Goal: Task Accomplishment & Management: Complete application form

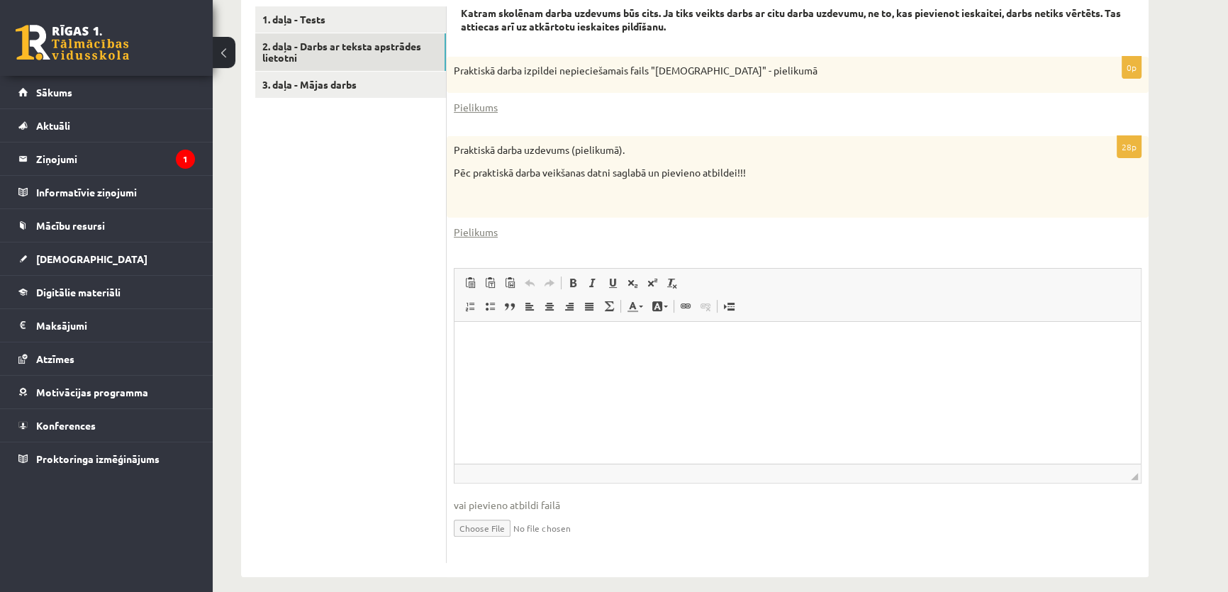
scroll to position [477, 0]
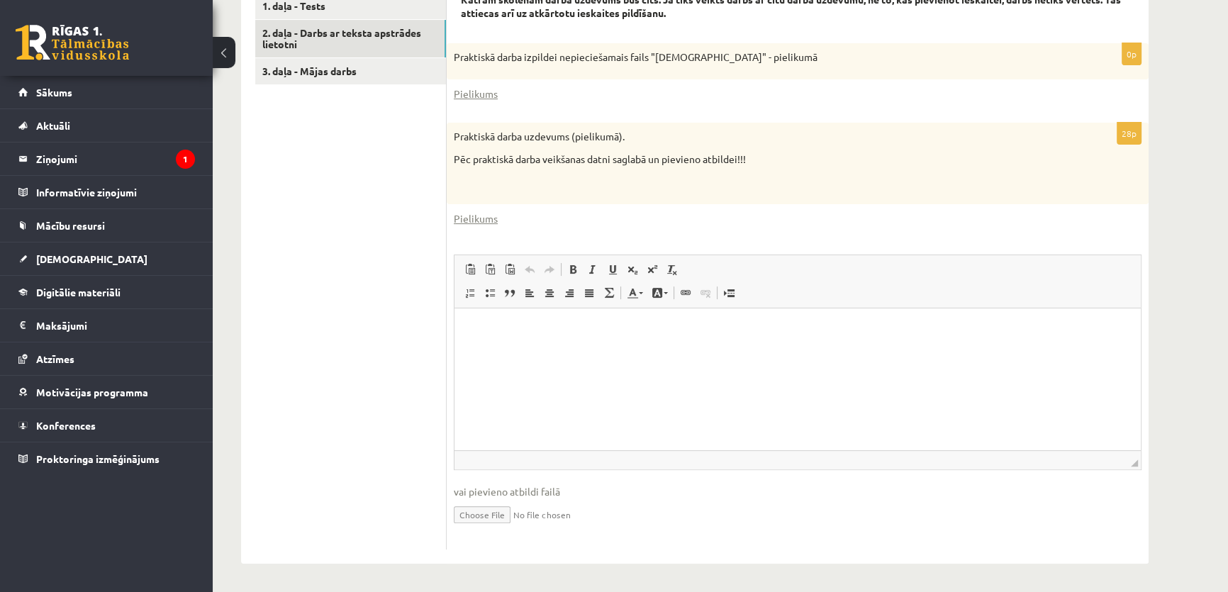
click at [544, 352] on html at bounding box center [797, 329] width 686 height 43
click at [498, 511] on input "file" at bounding box center [798, 513] width 688 height 29
type input "**********"
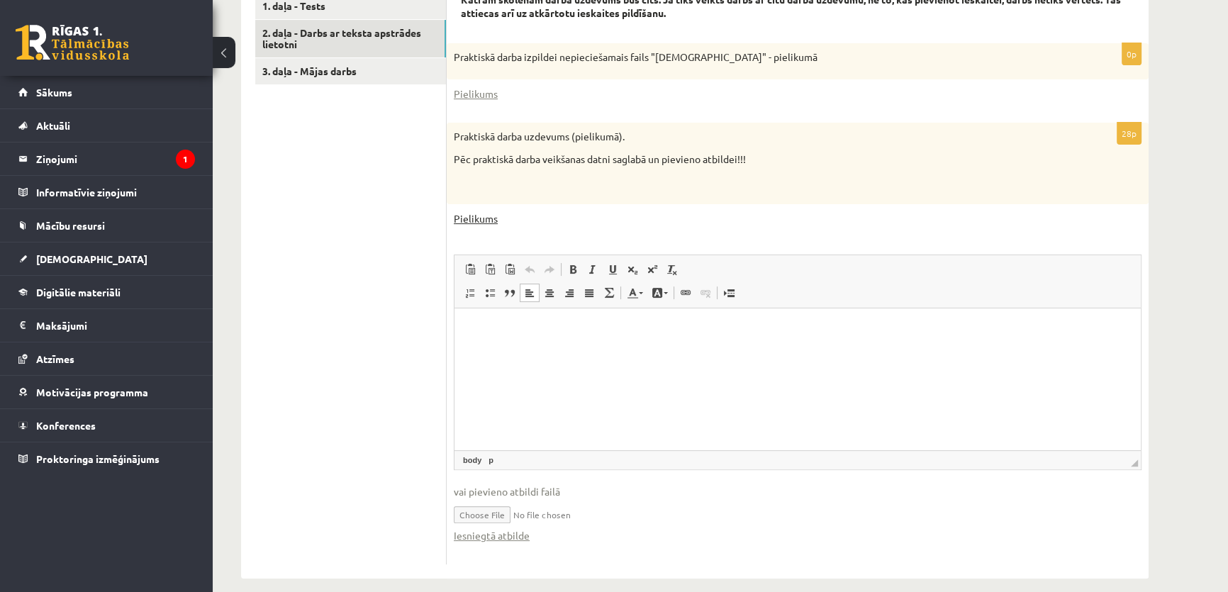
click at [471, 218] on link "Pielikums" at bounding box center [476, 218] width 44 height 15
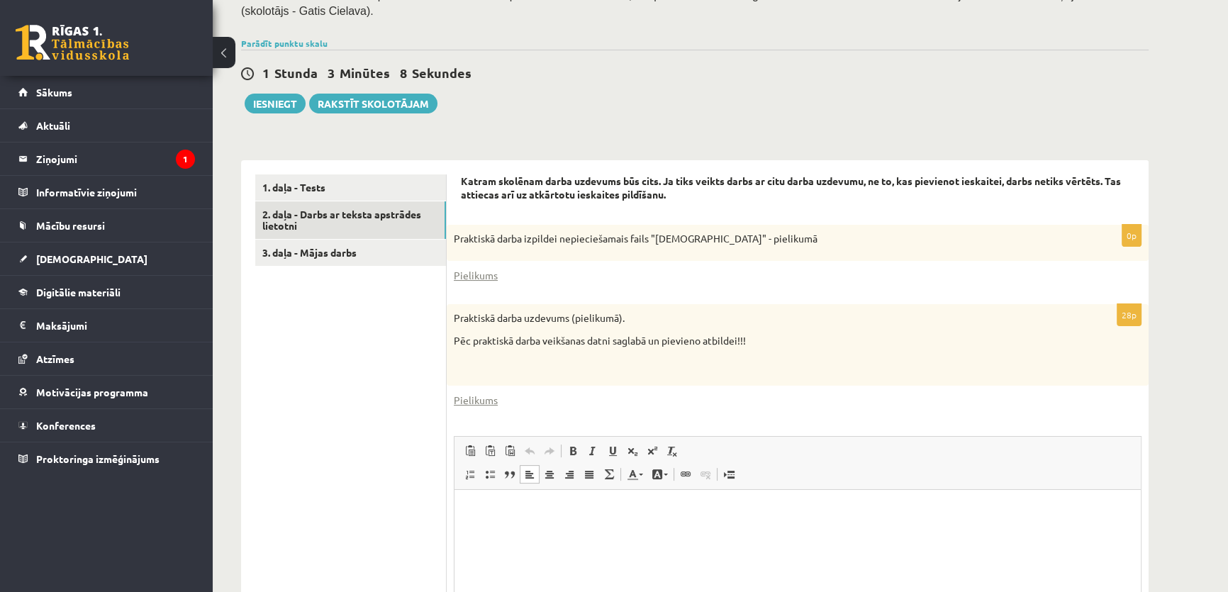
scroll to position [220, 0]
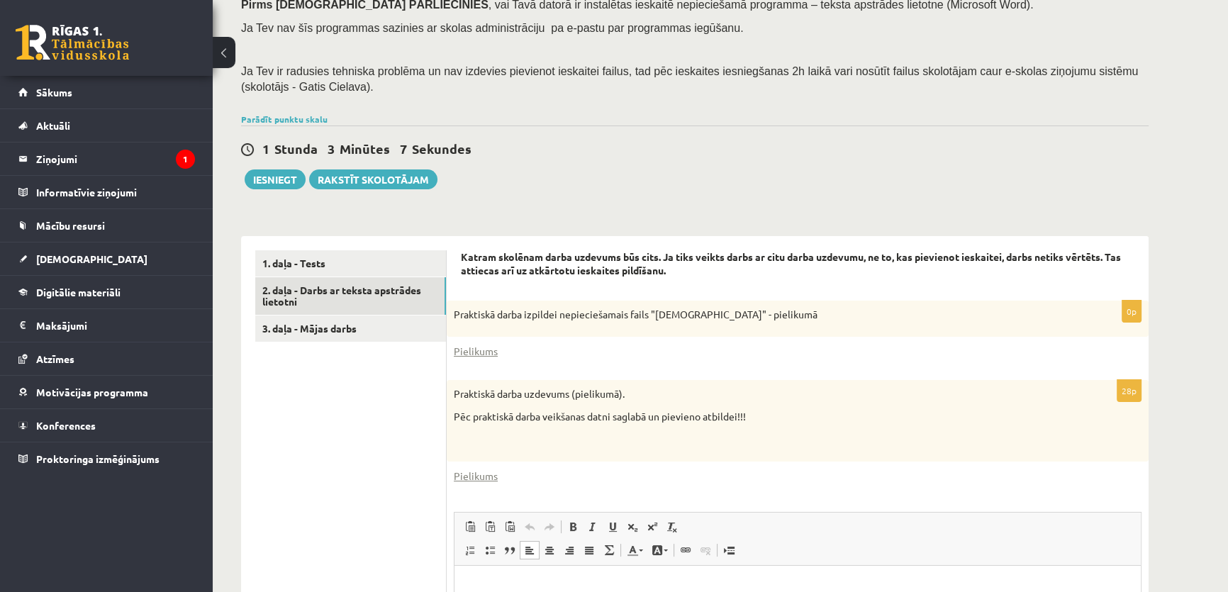
click at [469, 338] on div "0p Praktiskā darba izpildei nepieciešamais fails "Latvijas_prezidenti" - pielik…" at bounding box center [798, 334] width 702 height 66
click at [475, 352] on link "Pielikums" at bounding box center [476, 351] width 44 height 15
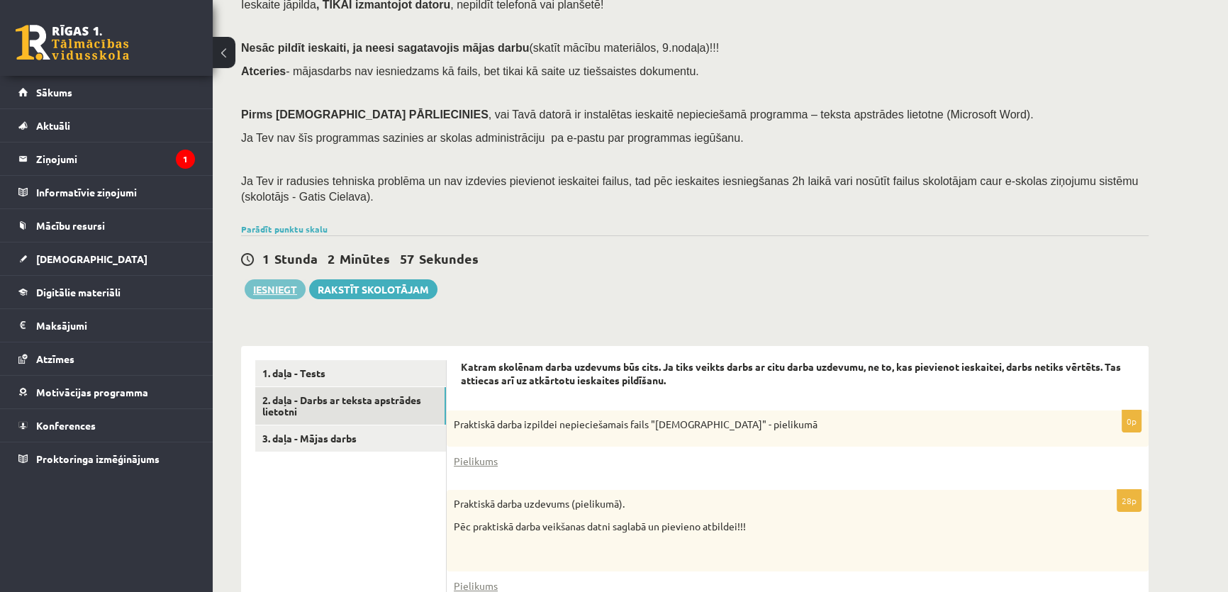
scroll to position [106, 0]
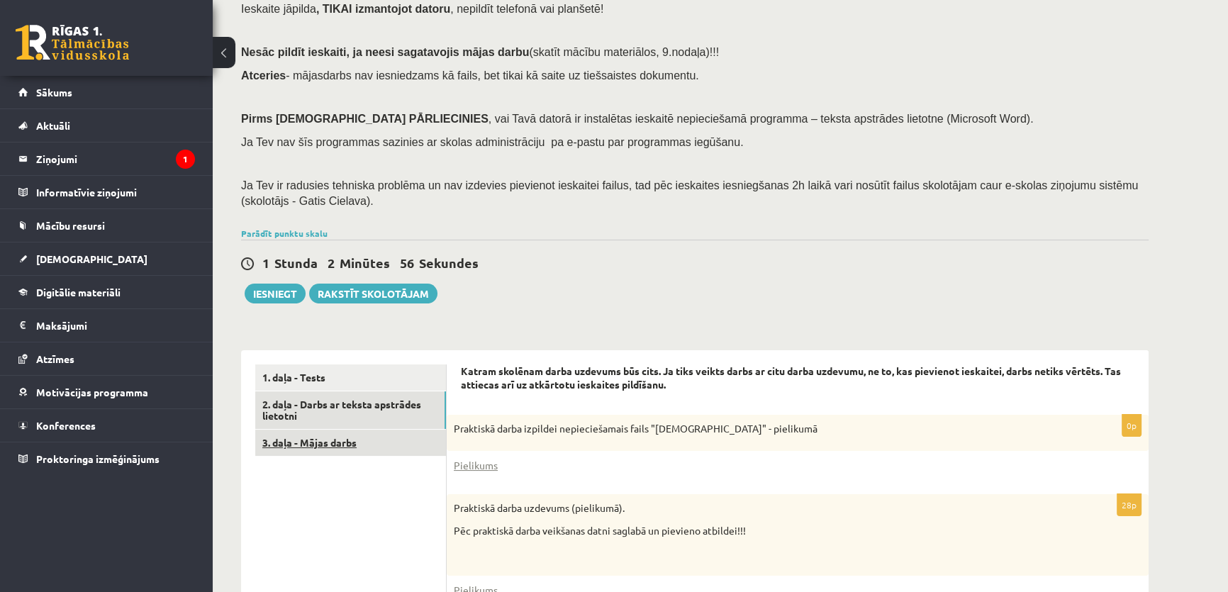
click at [330, 435] on link "3. daļa - Mājas darbs" at bounding box center [350, 443] width 191 height 26
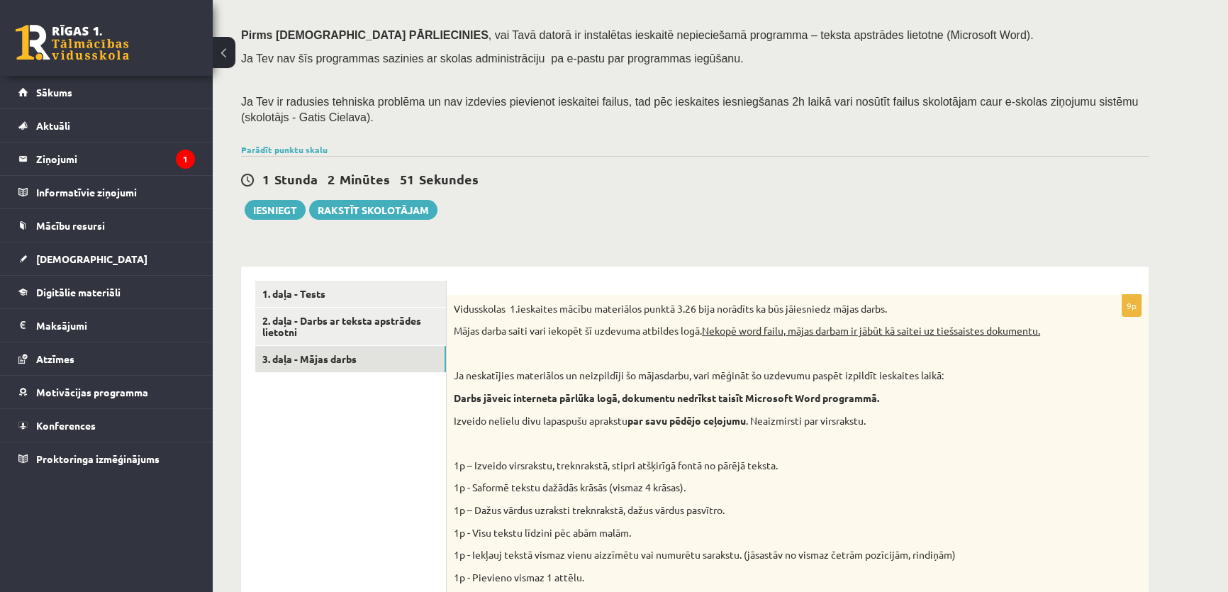
scroll to position [131, 0]
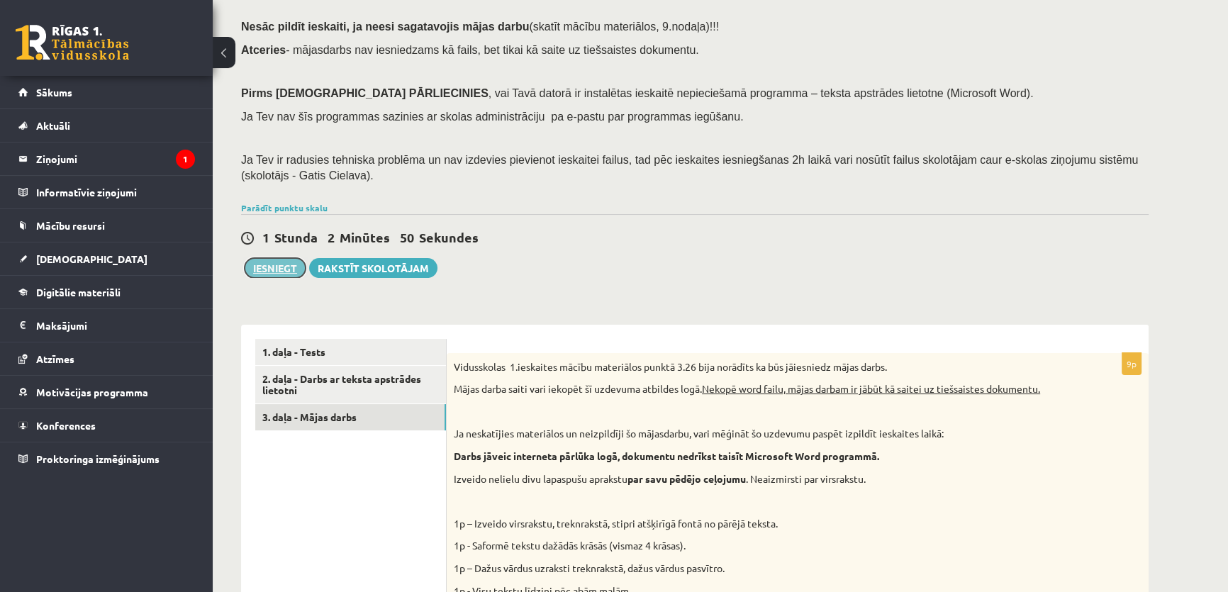
click at [280, 266] on button "Iesniegt" at bounding box center [275, 268] width 61 height 20
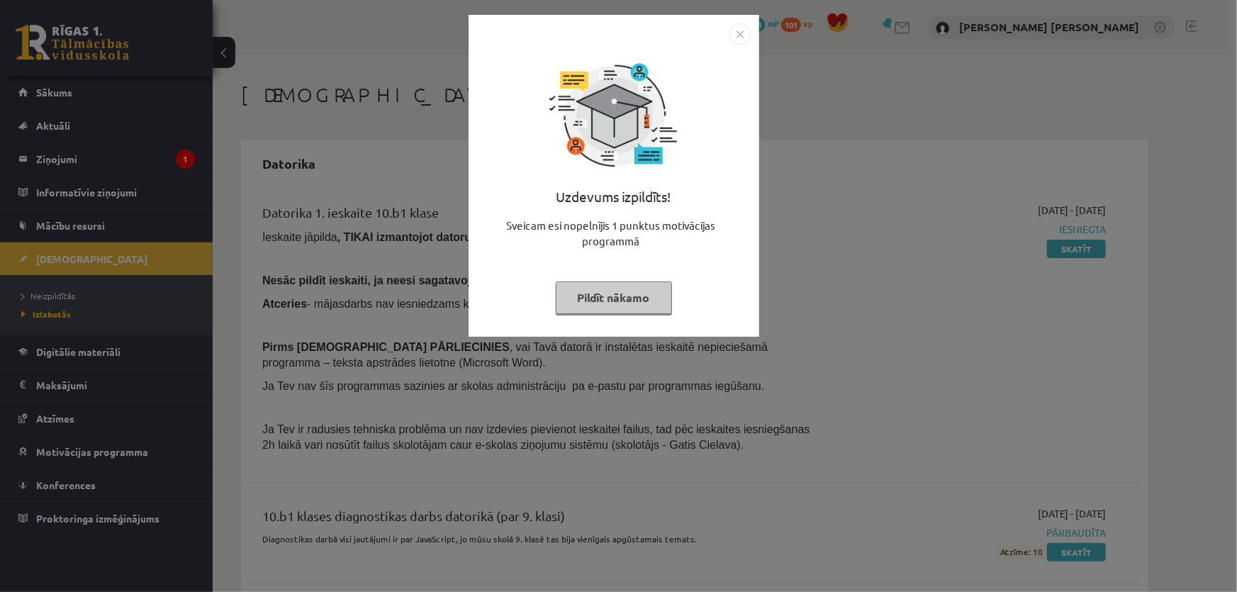
click at [741, 38] on img "Close" at bounding box center [739, 33] width 21 height 21
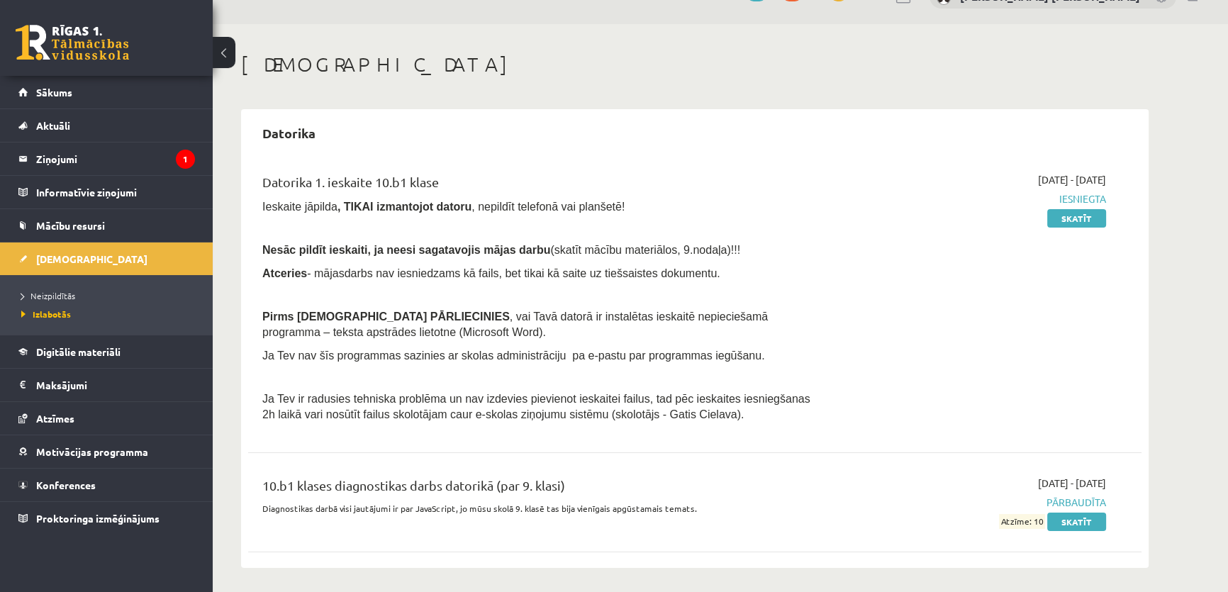
scroll to position [34, 0]
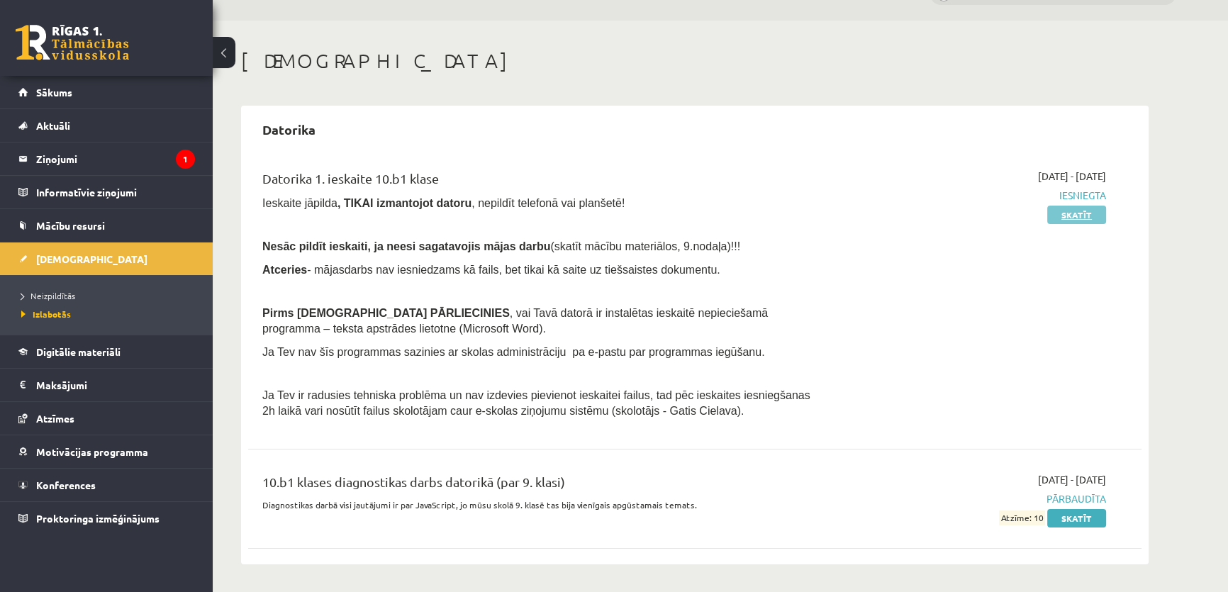
click at [1078, 220] on link "Skatīt" at bounding box center [1076, 215] width 59 height 18
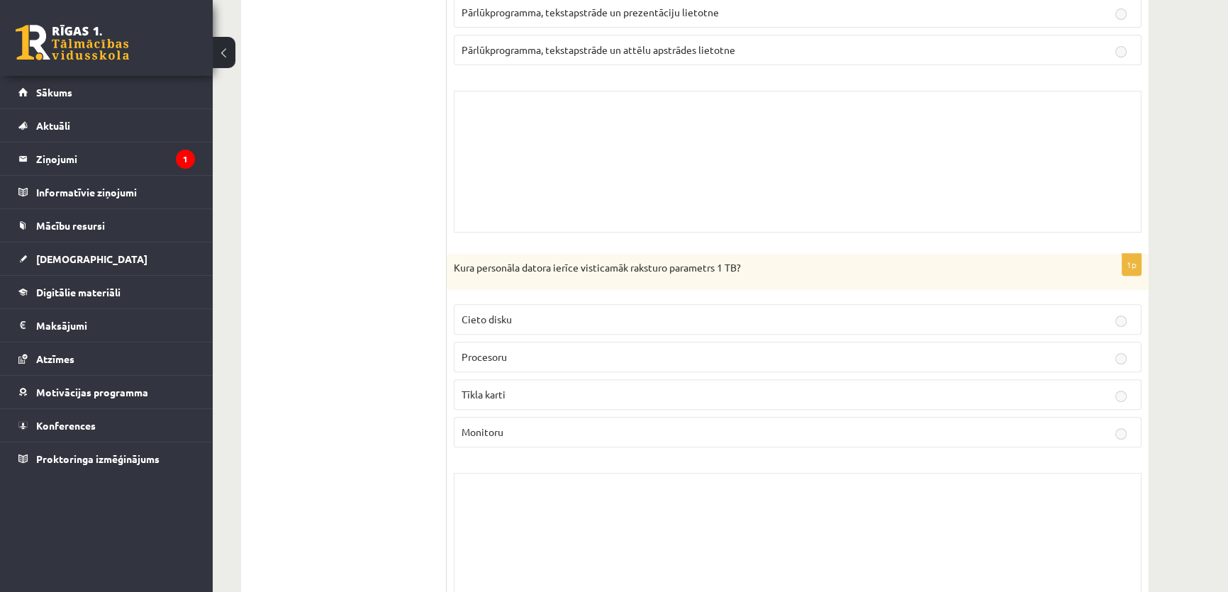
scroll to position [580, 0]
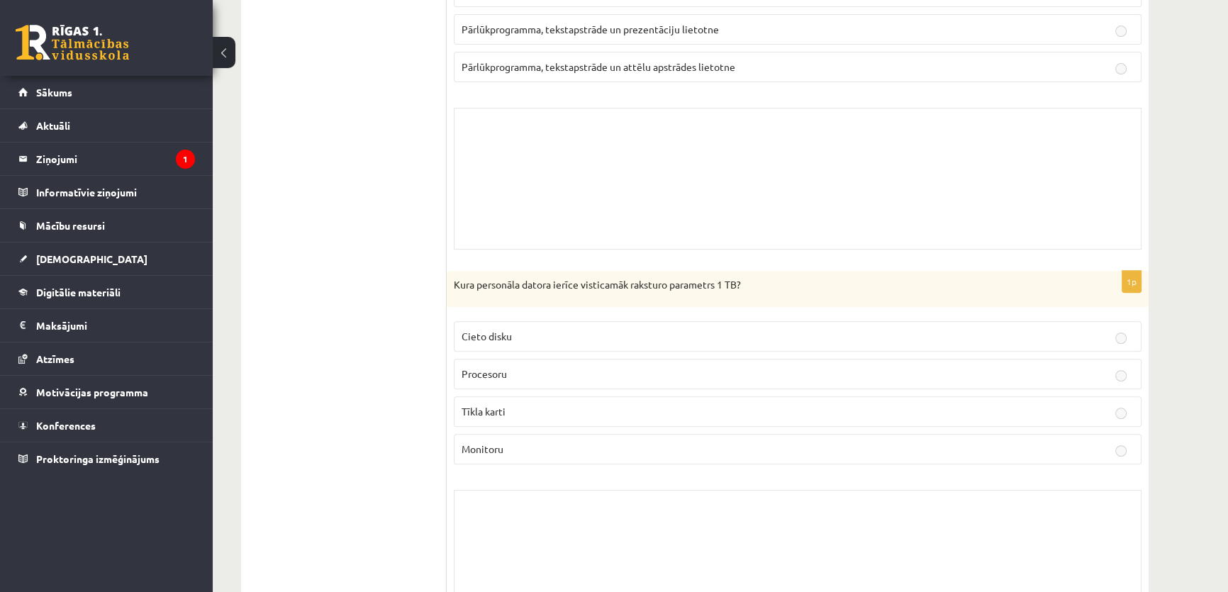
click at [541, 195] on div "Skolotāja pielikums" at bounding box center [798, 179] width 688 height 142
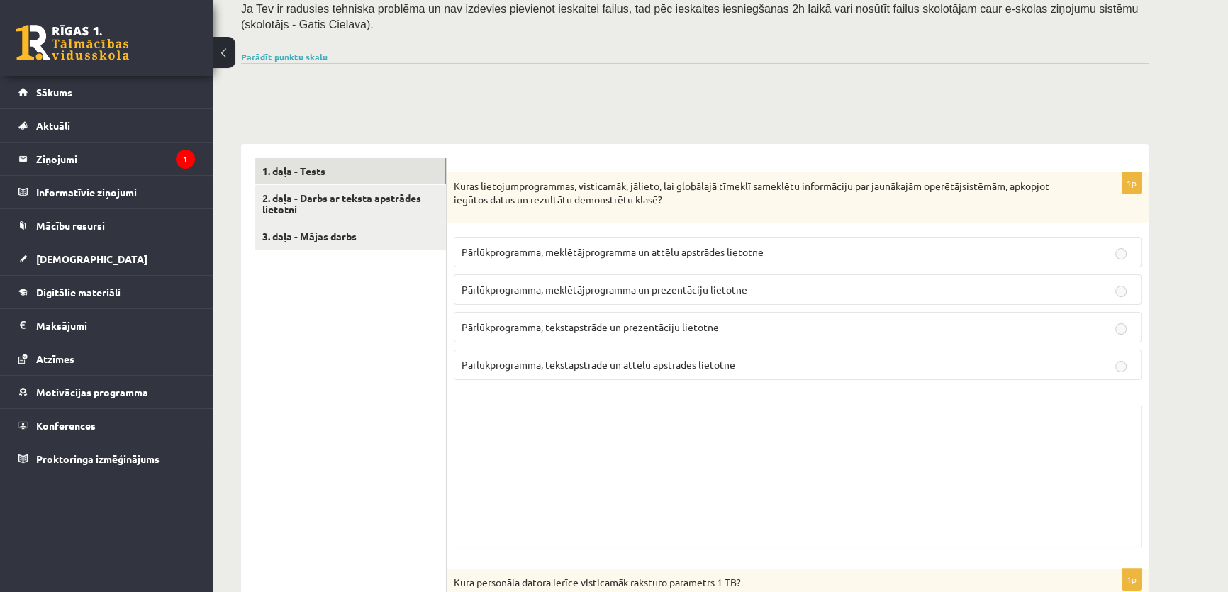
scroll to position [64, 0]
